Goal: Information Seeking & Learning: Learn about a topic

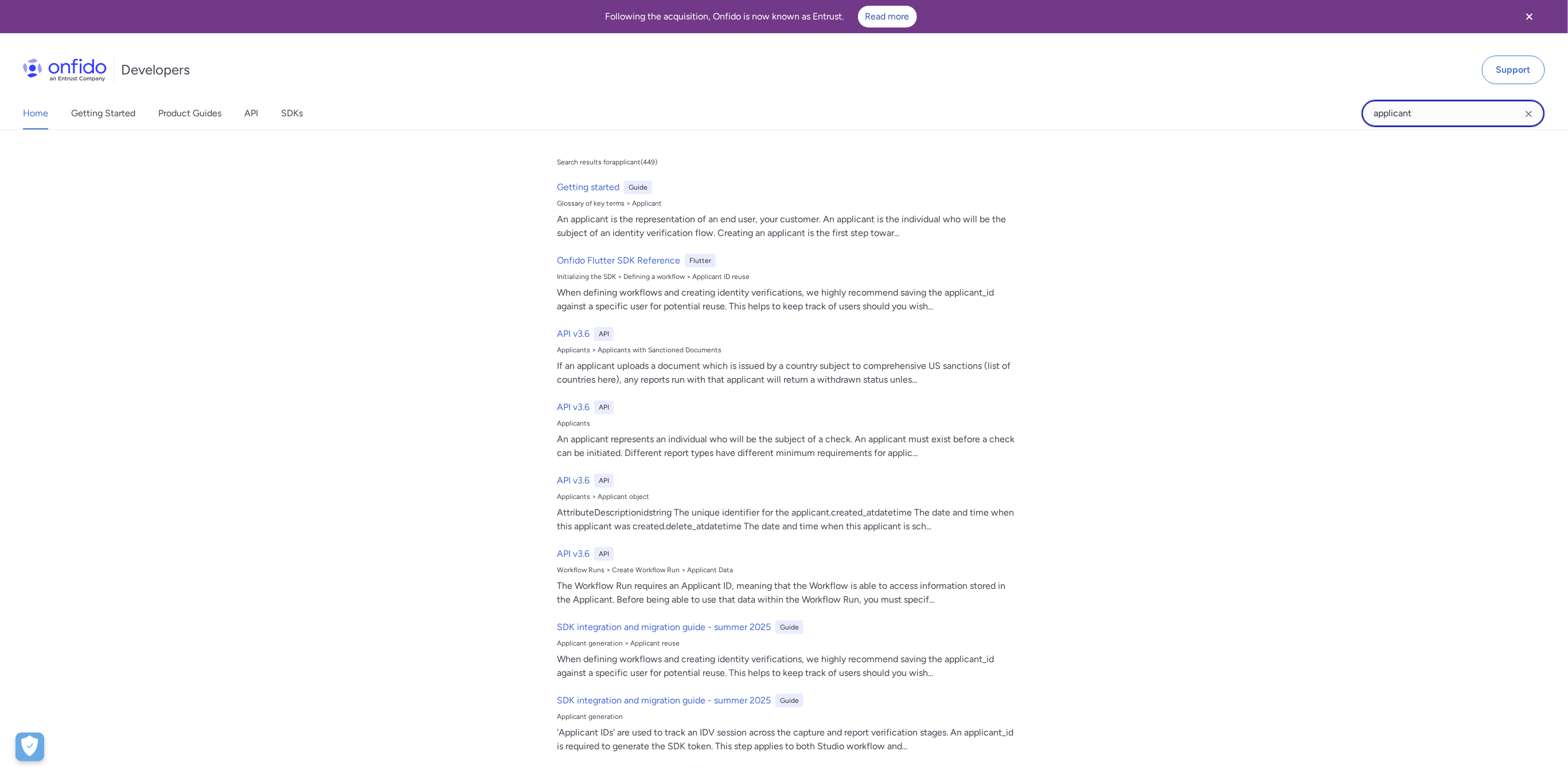
click at [1381, 102] on input "applicant" at bounding box center [1453, 113] width 184 height 27
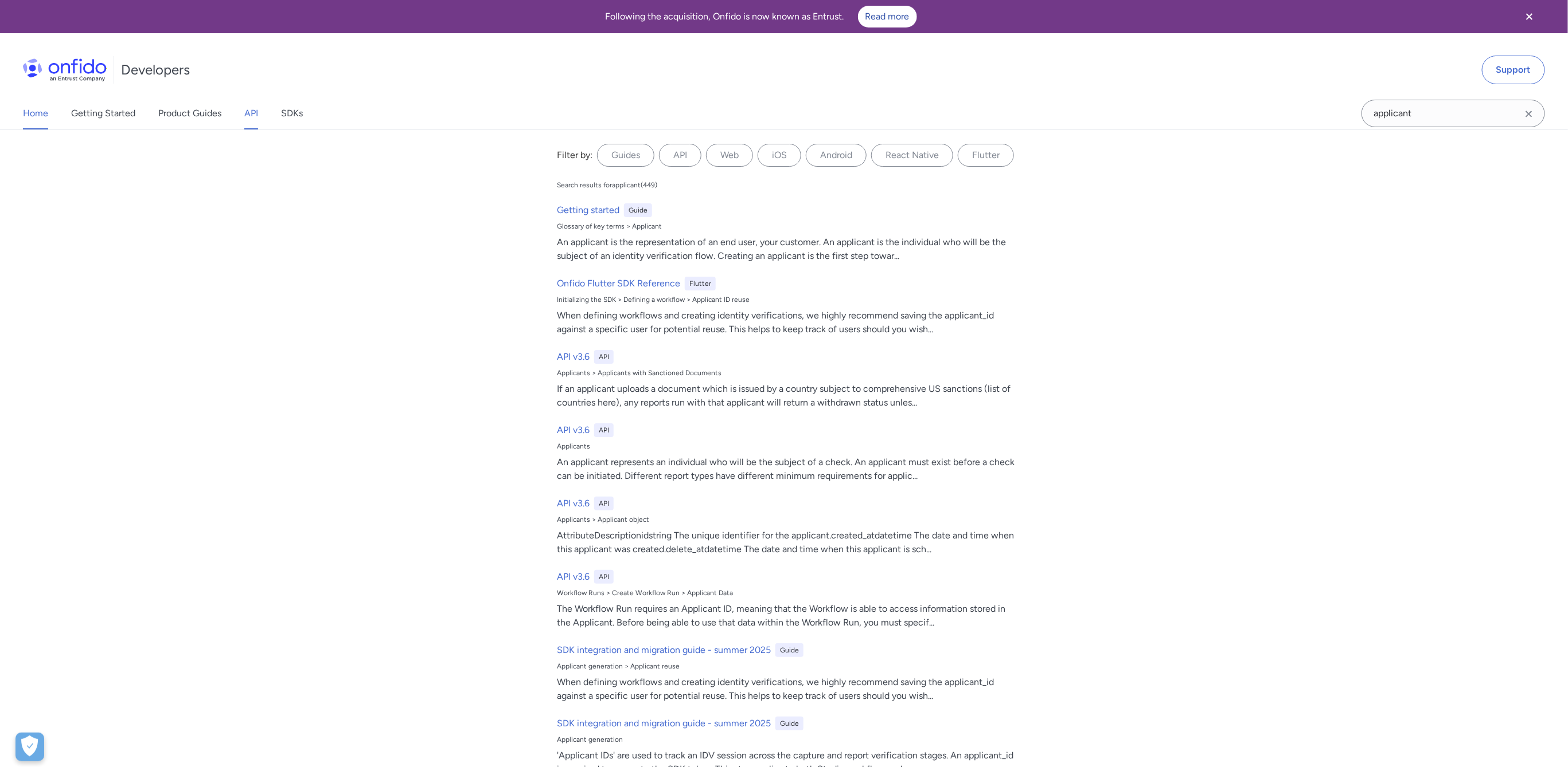
click at [246, 113] on link "API" at bounding box center [251, 113] width 14 height 32
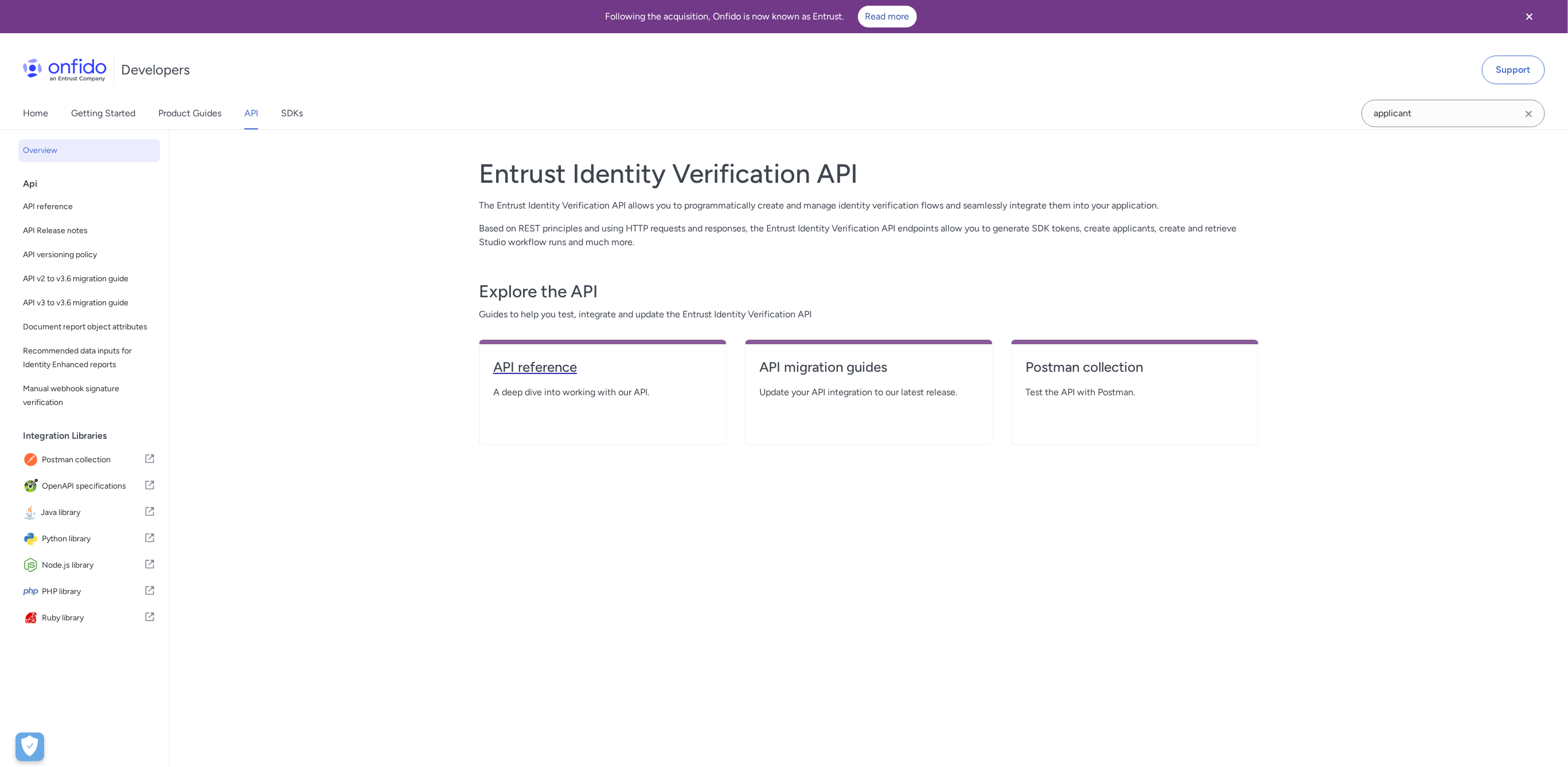
click at [558, 375] on h4 "API reference" at bounding box center [603, 367] width 219 height 18
select select "http"
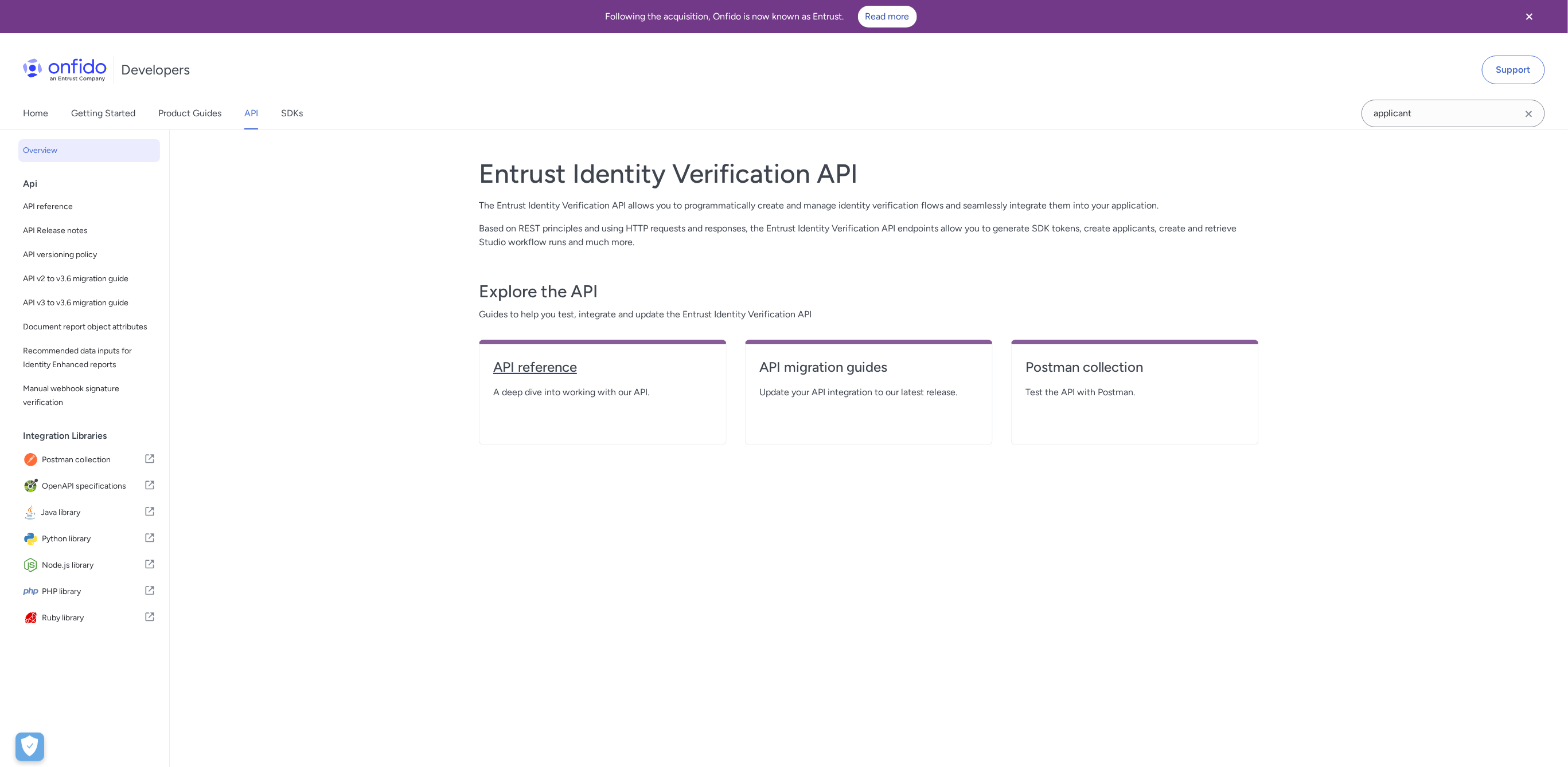
select select "http"
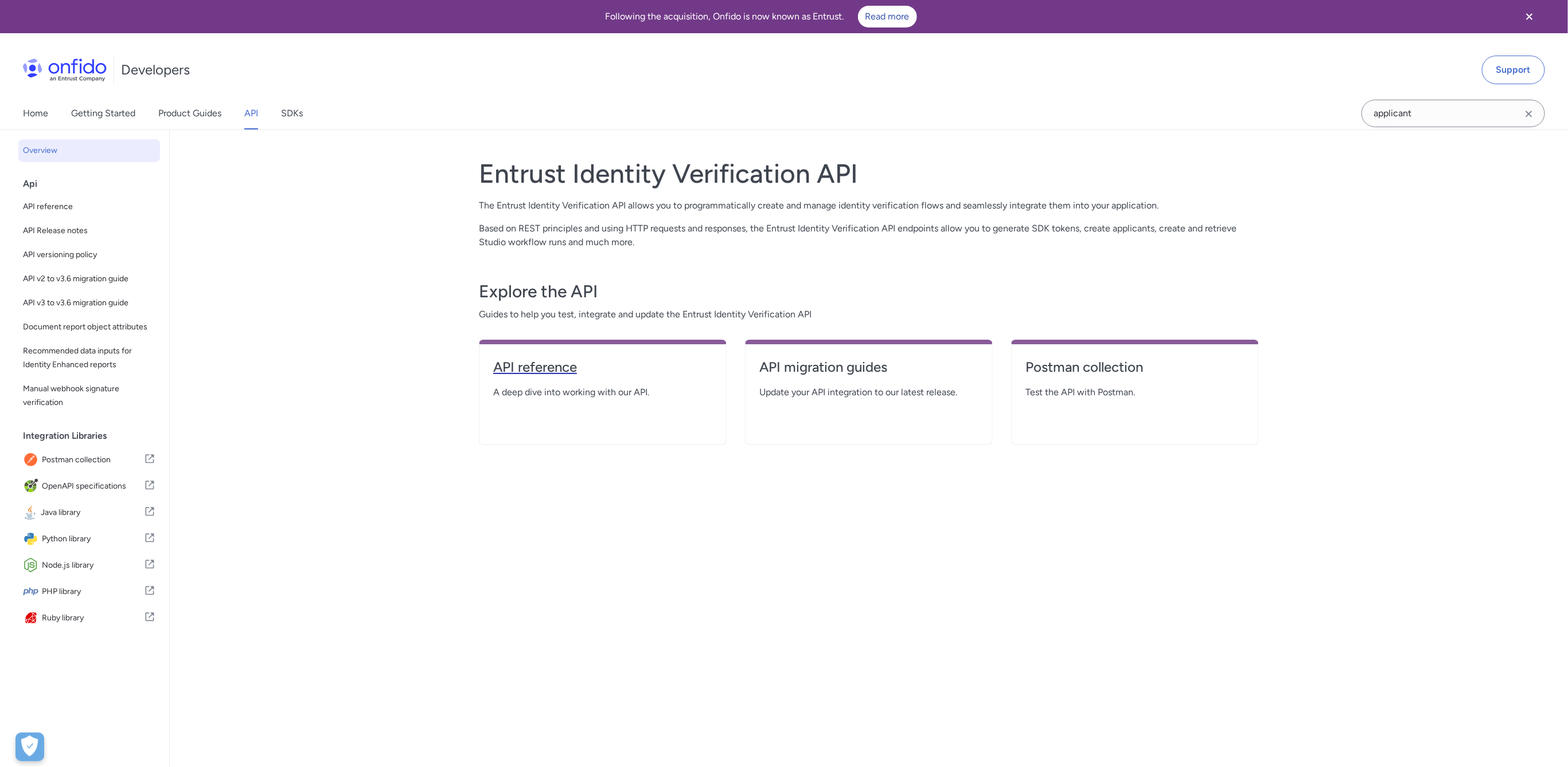
select select "http"
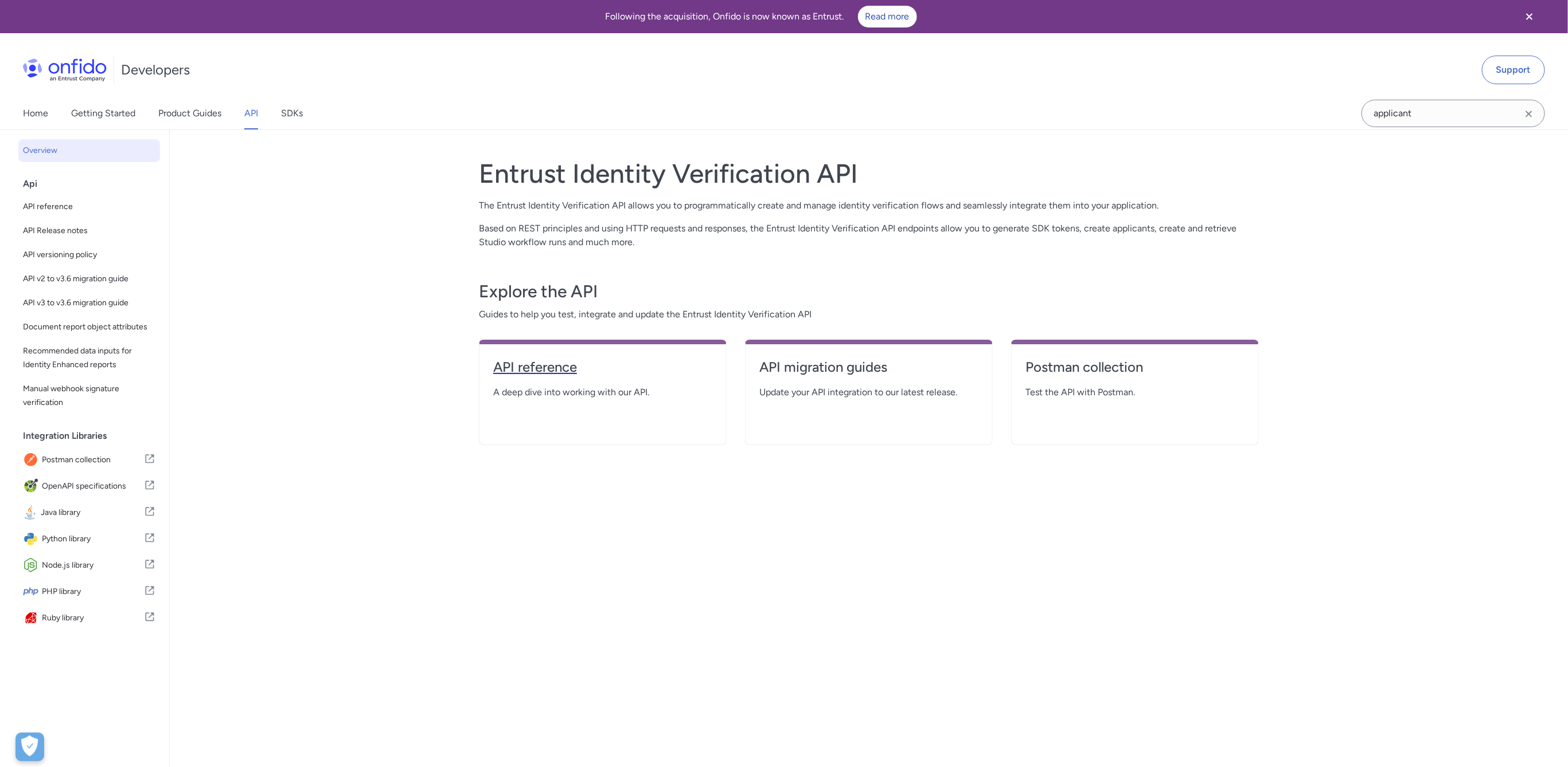
select select "http"
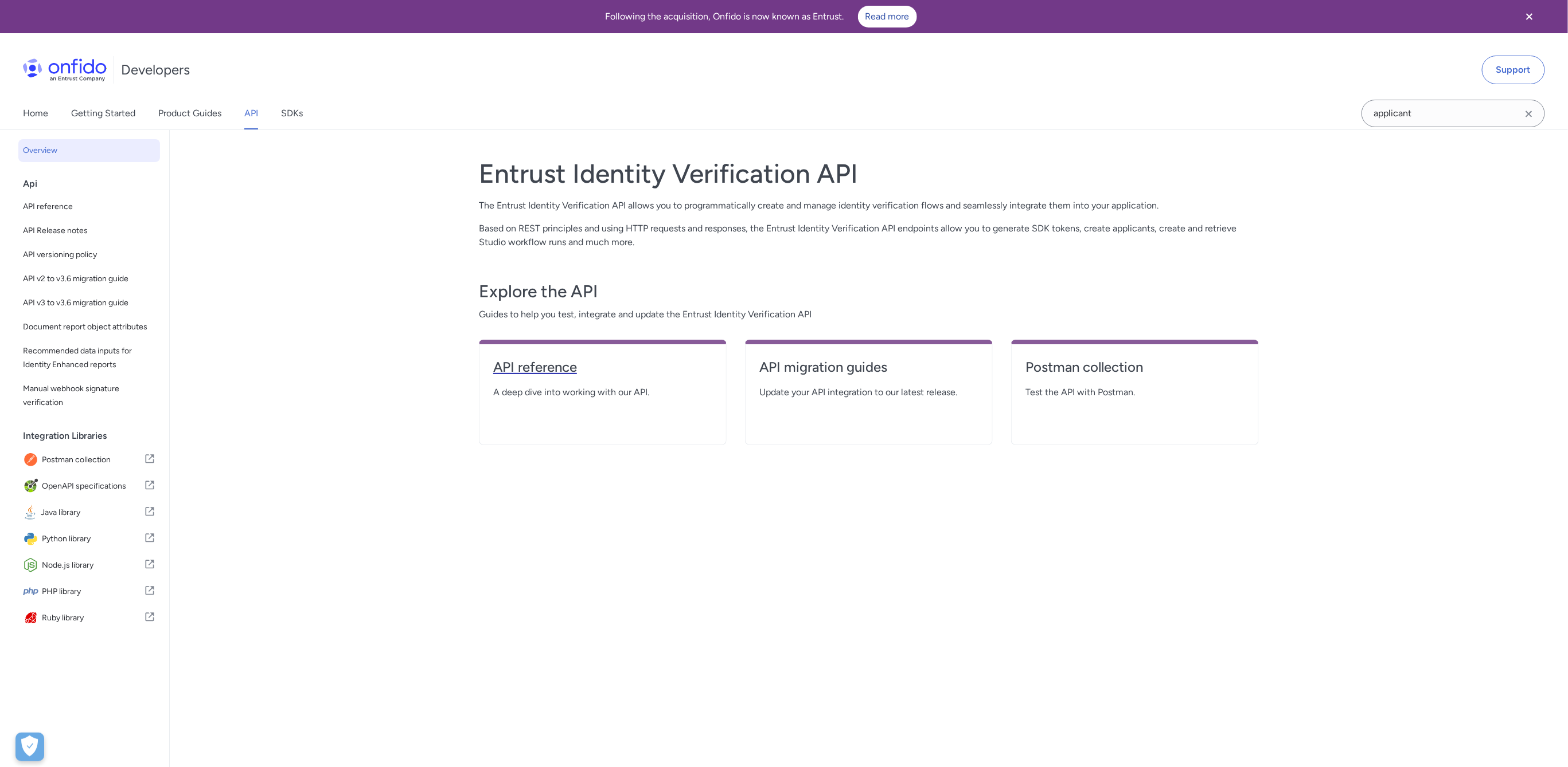
select select "http"
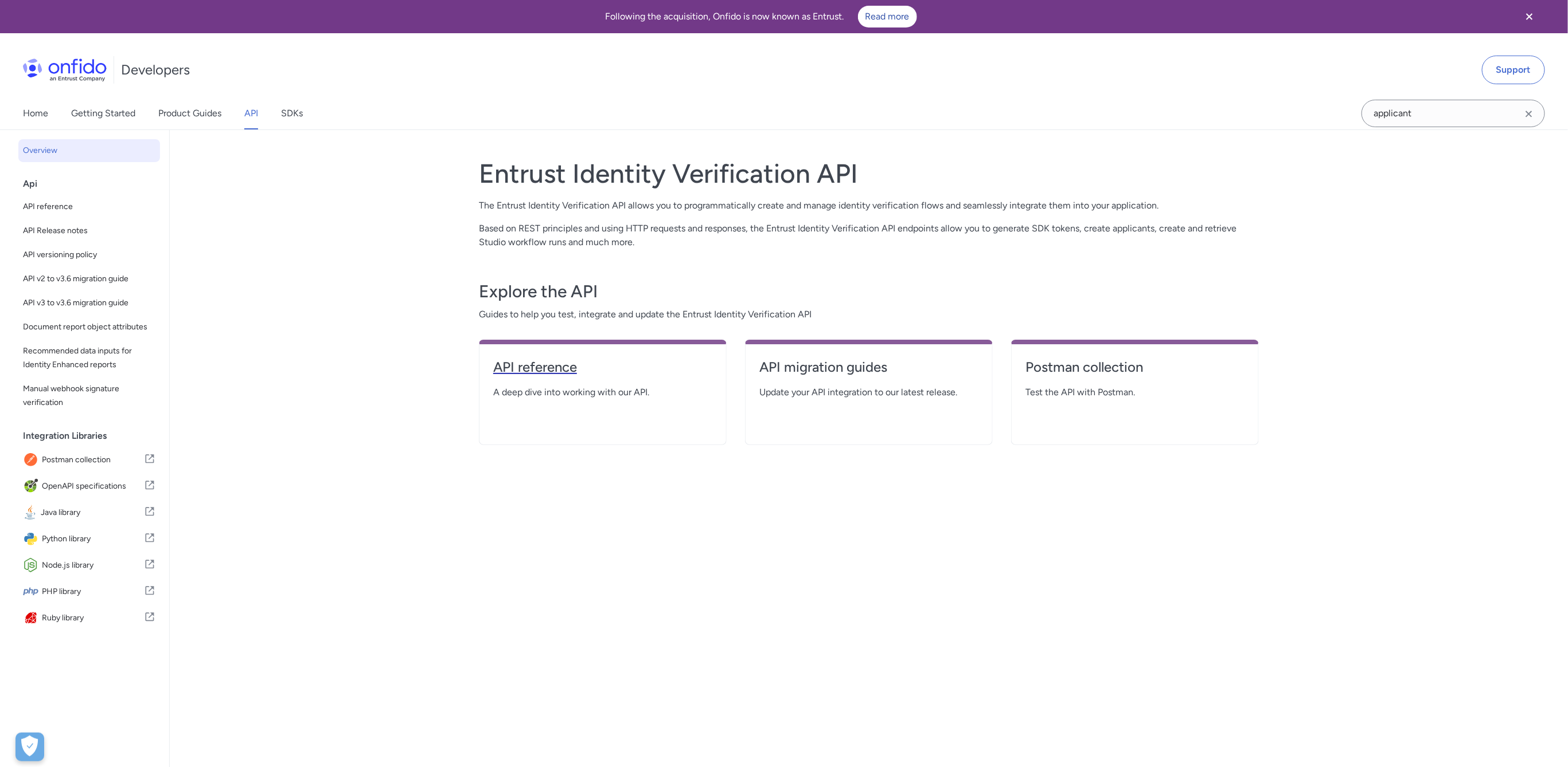
select select "http"
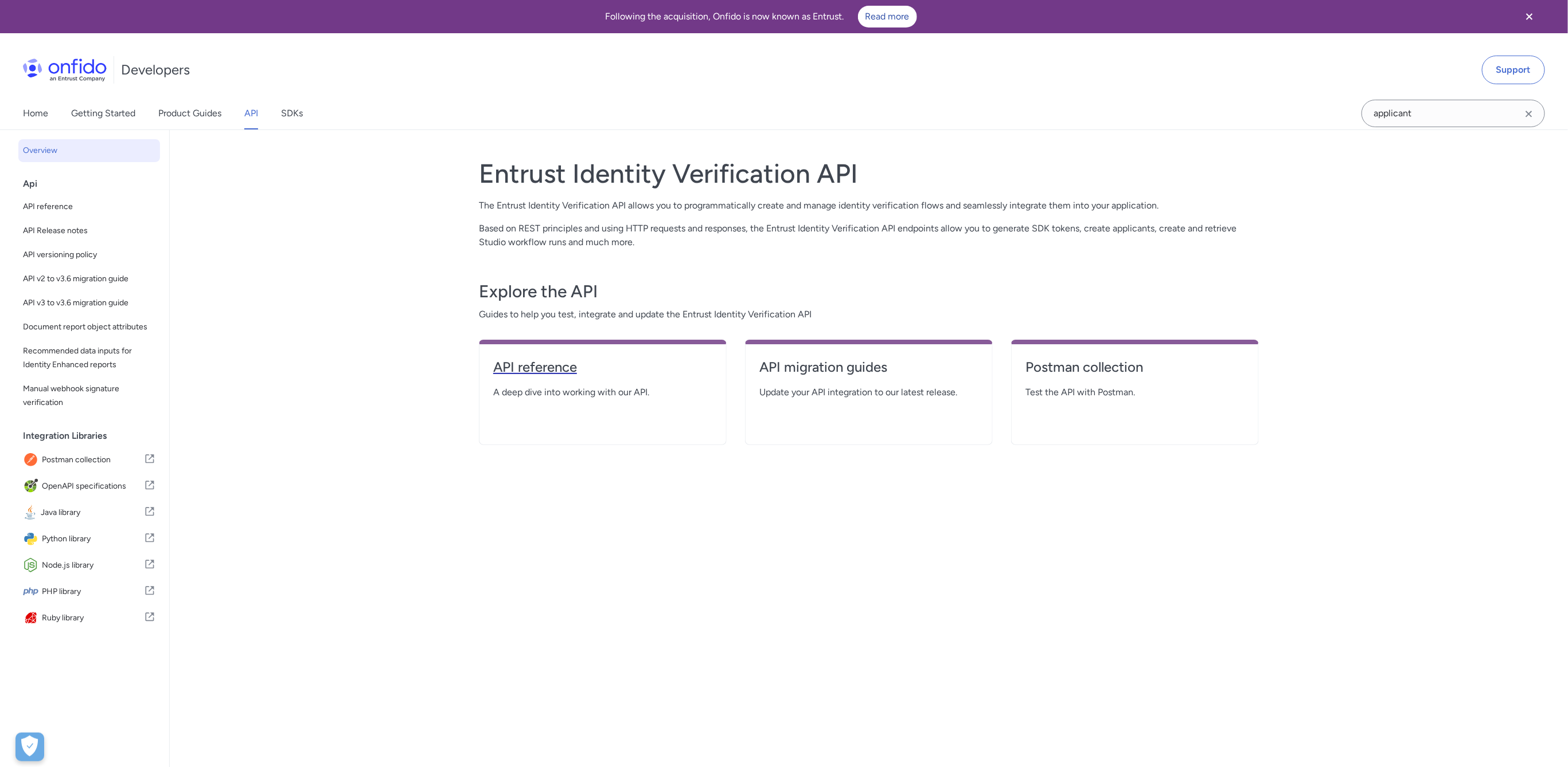
select select "http"
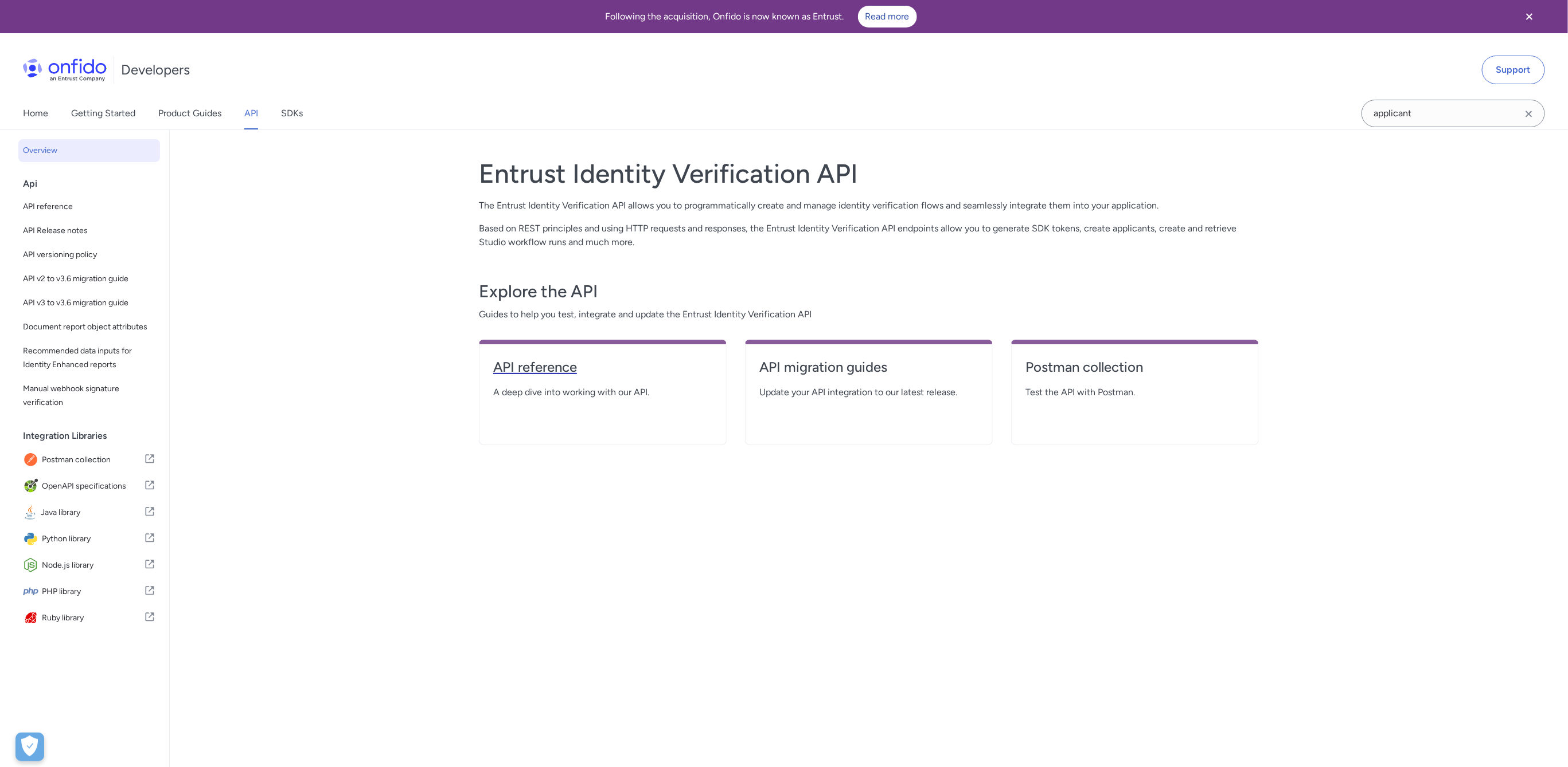
select select "http"
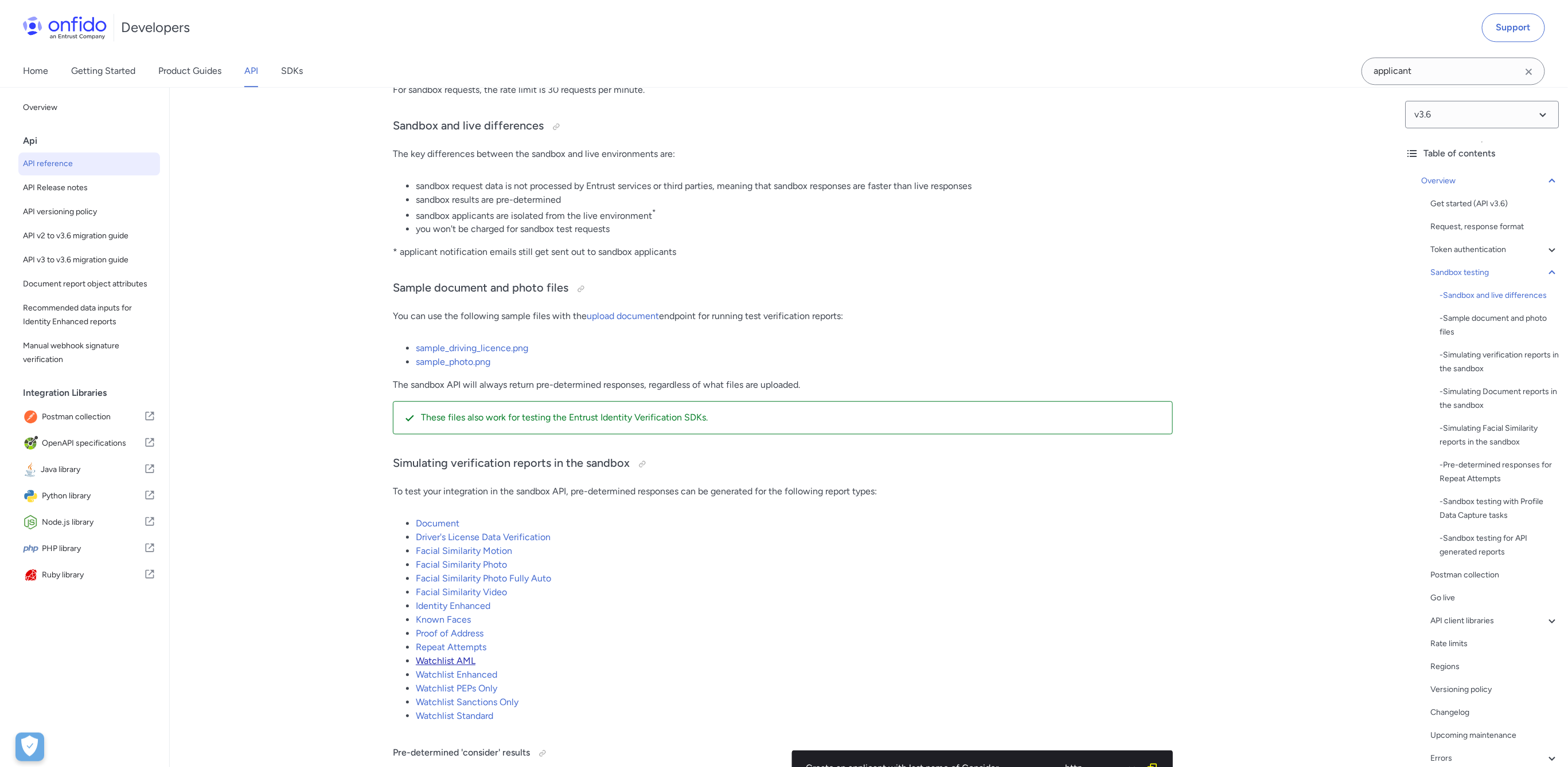
click at [440, 662] on link "Watchlist AML" at bounding box center [446, 660] width 60 height 11
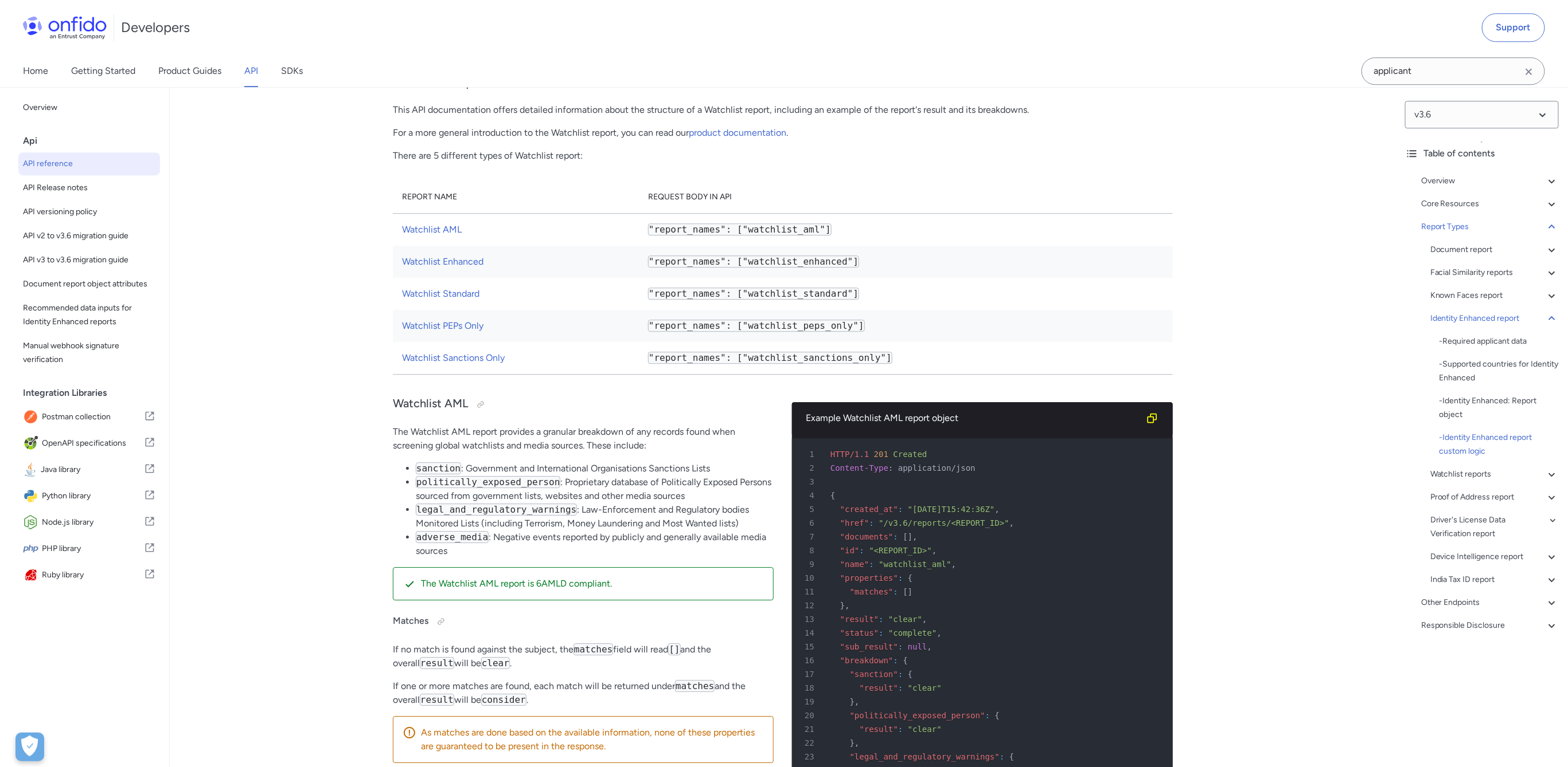
scroll to position [1822, 0]
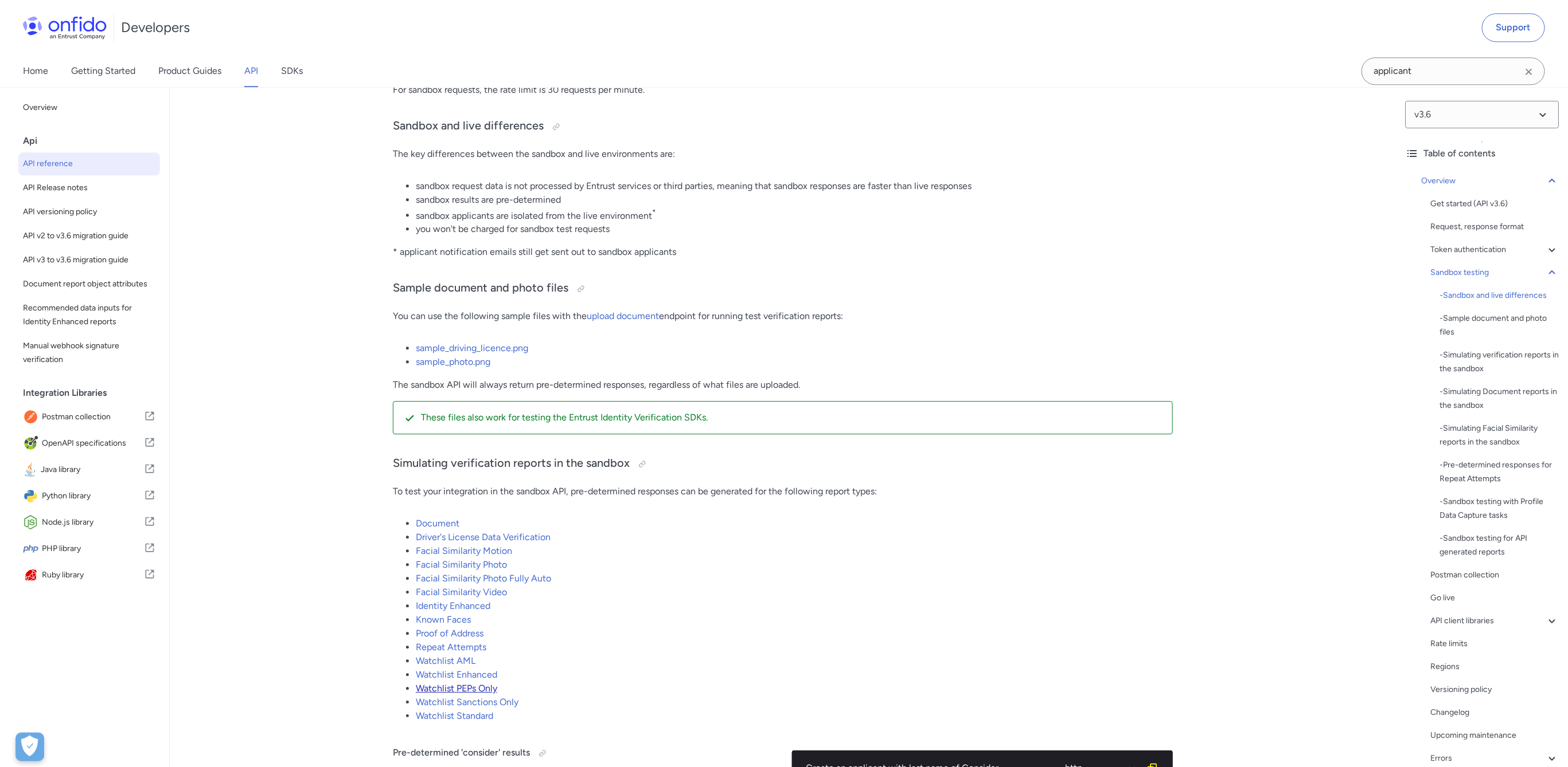
click at [487, 686] on link "Watchlist PEPs Only" at bounding box center [456, 689] width 81 height 11
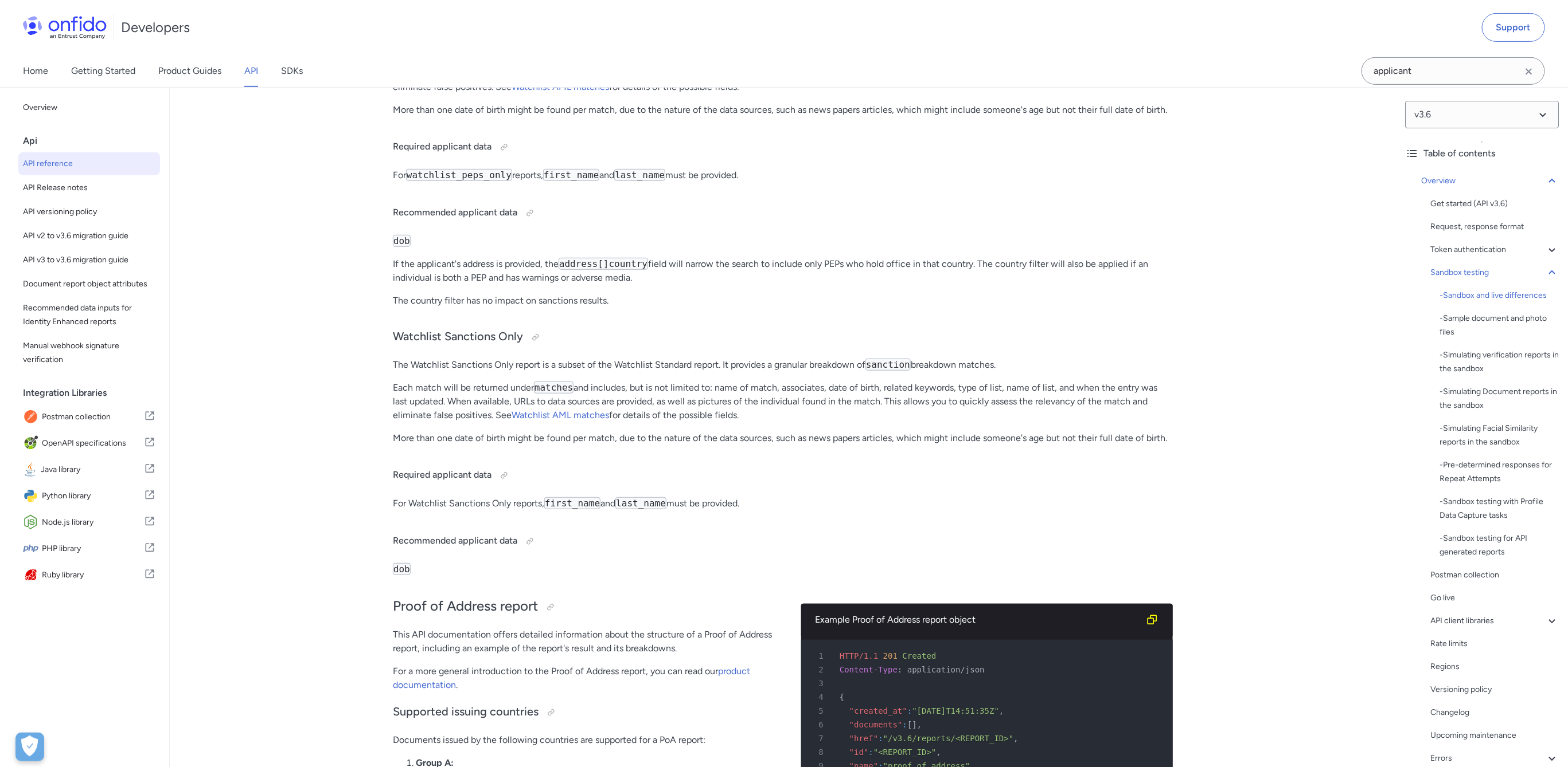
scroll to position [1822, 0]
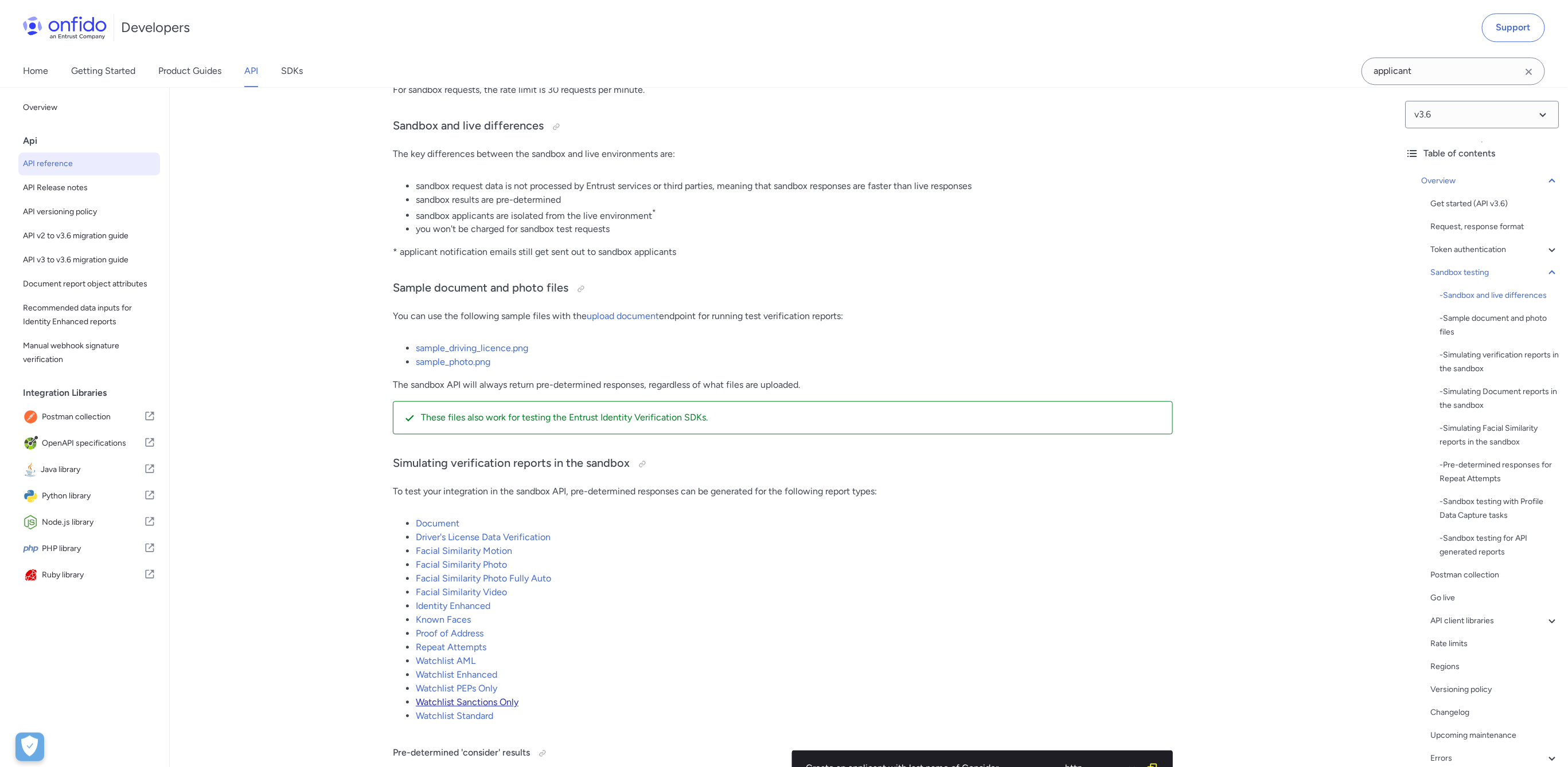
click at [475, 703] on link "Watchlist Sanctions Only" at bounding box center [467, 702] width 102 height 11
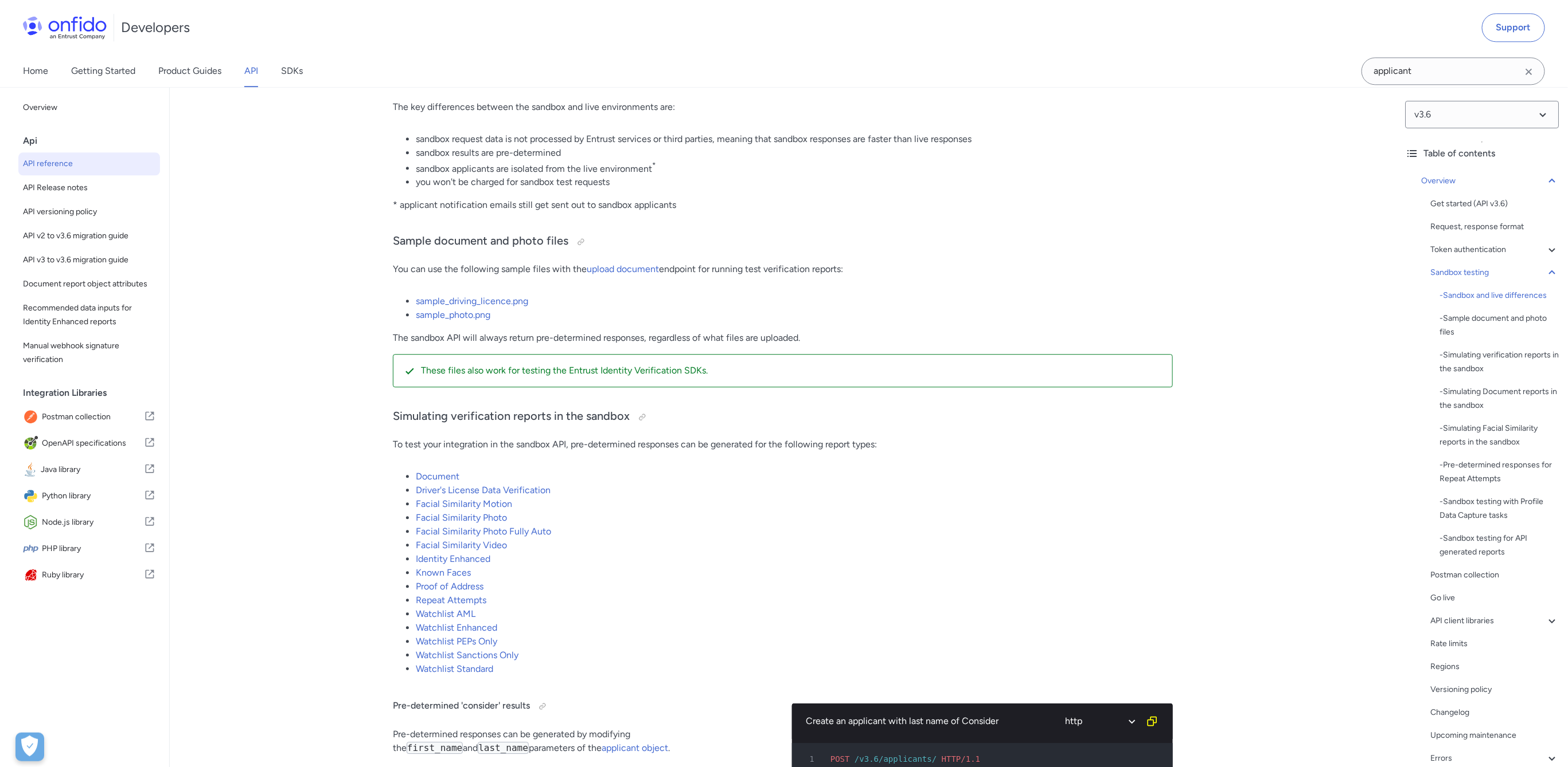
scroll to position [1871, 0]
